Goal: Information Seeking & Learning: Understand process/instructions

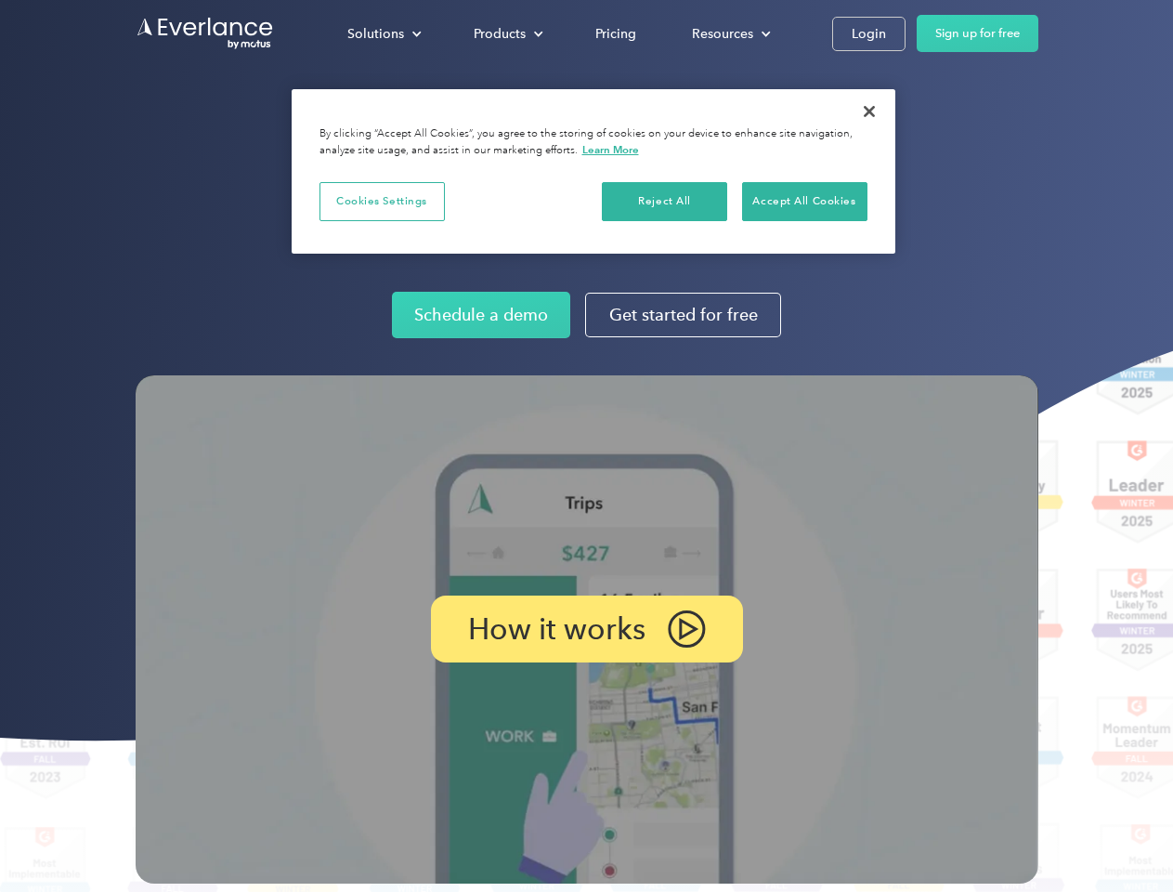
click at [586, 446] on img at bounding box center [587, 629] width 903 height 508
click at [384, 33] on div "Solutions" at bounding box center [375, 33] width 57 height 23
click at [506, 33] on div "Products" at bounding box center [500, 33] width 52 height 23
click at [729, 33] on div "Resources" at bounding box center [722, 33] width 61 height 23
click at [586, 629] on p "How it works" at bounding box center [556, 629] width 177 height 22
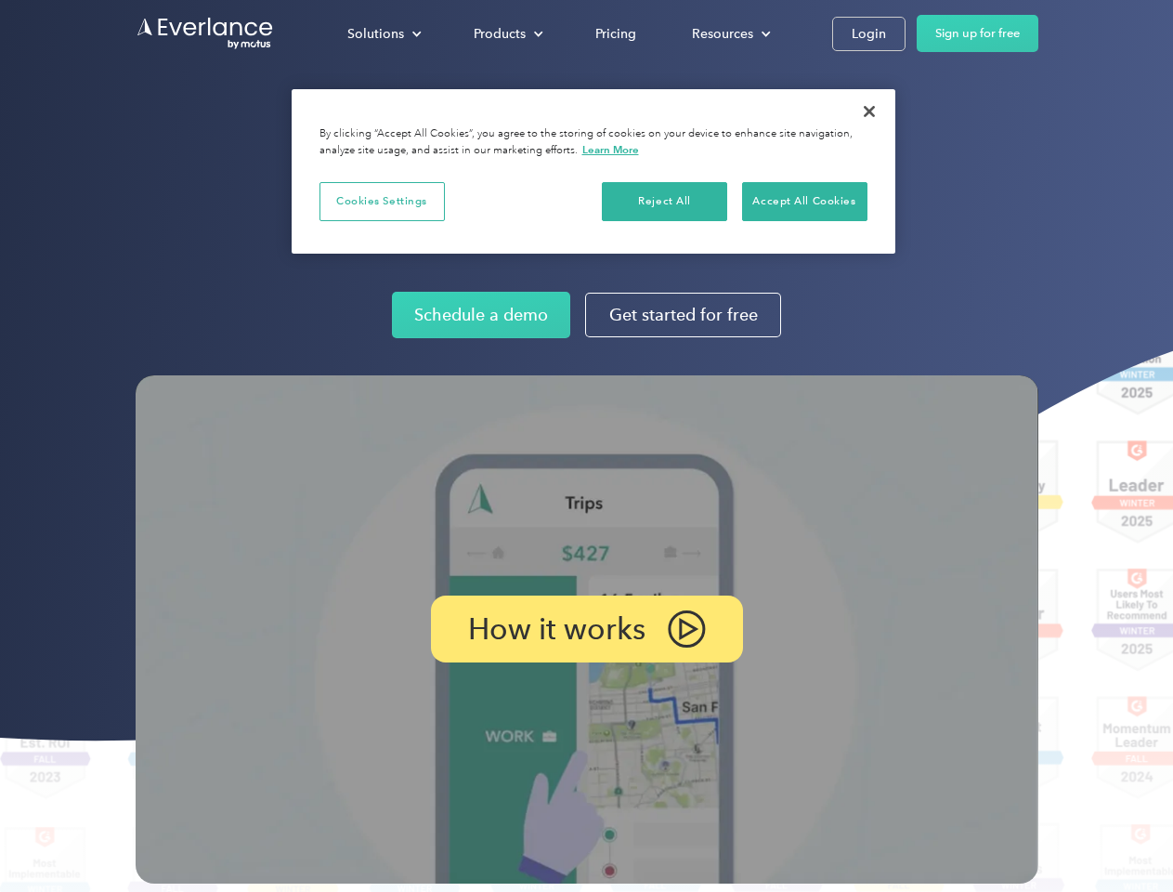
click at [382, 201] on button "Cookies Settings" at bounding box center [382, 201] width 125 height 39
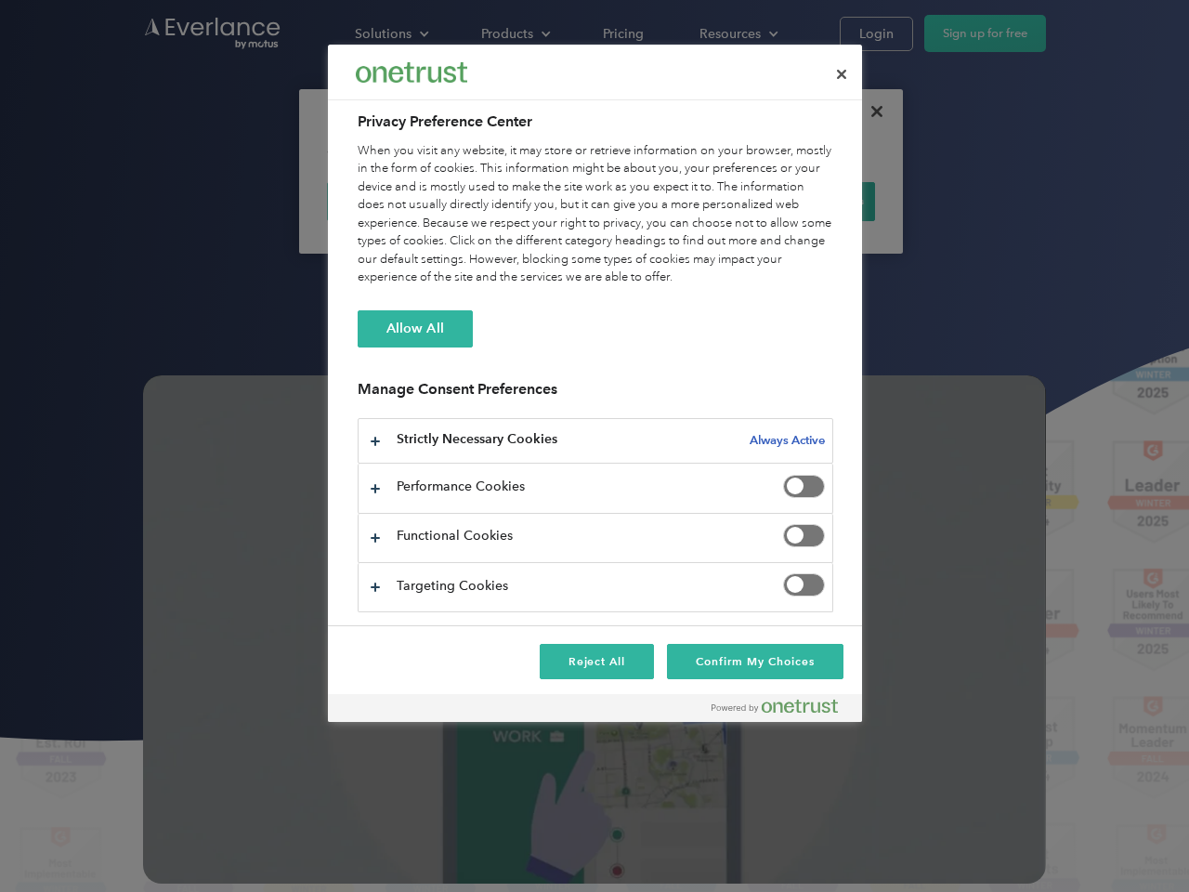
click at [665, 201] on div "When you visit any website, it may store or retrieve information on your browse…" at bounding box center [596, 214] width 476 height 145
click at [804, 201] on div "When you visit any website, it may store or retrieve information on your browse…" at bounding box center [596, 214] width 476 height 145
click at [869, 111] on div at bounding box center [594, 446] width 1189 height 892
